Goal: Check status: Check status

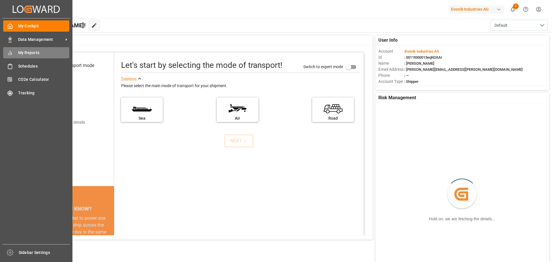
click at [22, 53] on span "My Reports" at bounding box center [43, 53] width 51 height 6
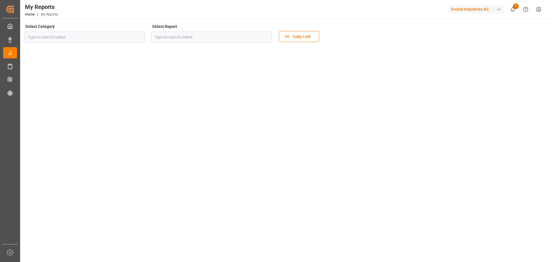
type input "Allocation"
type input "Evonik Daily Volumes Report"
click at [266, 36] on icon "open menu" at bounding box center [265, 37] width 7 height 7
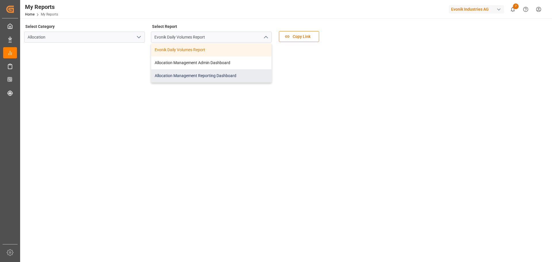
click at [198, 76] on div "Allocation Management Reporting Dashboard" at bounding box center [211, 75] width 120 height 13
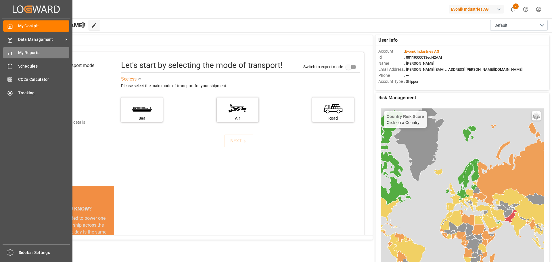
click at [28, 53] on span "My Reports" at bounding box center [43, 53] width 51 height 6
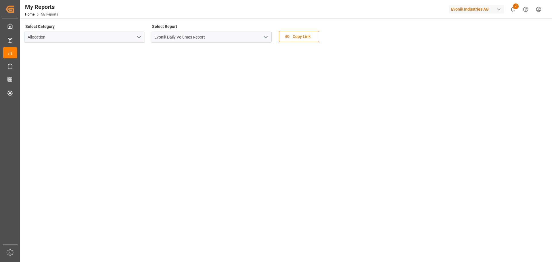
click at [266, 36] on icon "open menu" at bounding box center [265, 37] width 7 height 7
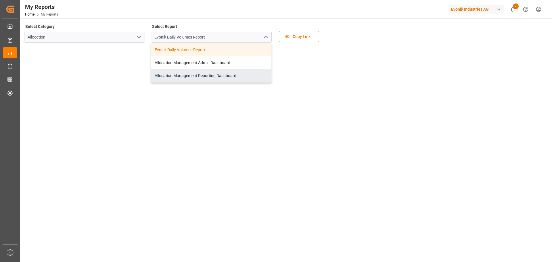
click at [214, 75] on div "Allocation Management Reporting Dashboard" at bounding box center [211, 75] width 120 height 13
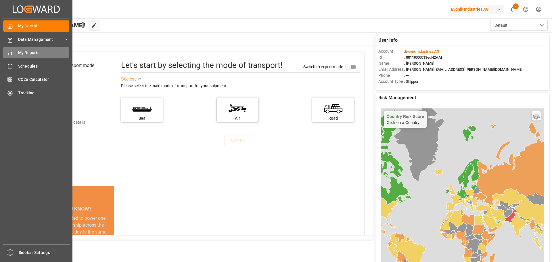
click at [25, 54] on span "My Reports" at bounding box center [43, 53] width 51 height 6
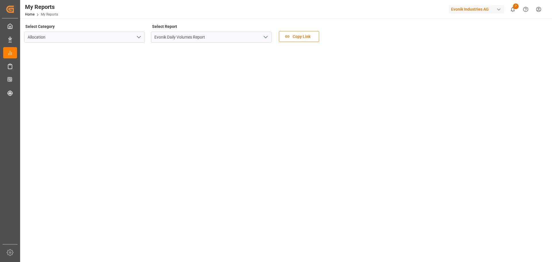
click at [266, 38] on icon "open menu" at bounding box center [265, 37] width 7 height 7
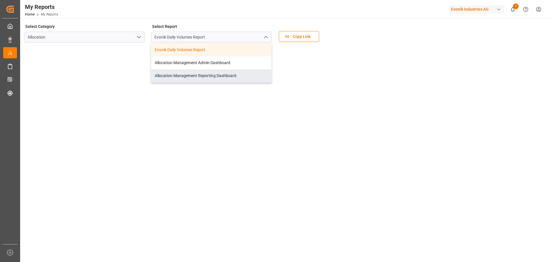
click at [211, 77] on div "Allocation Management Reporting Dashboard" at bounding box center [211, 75] width 120 height 13
